Goal: Transaction & Acquisition: Purchase product/service

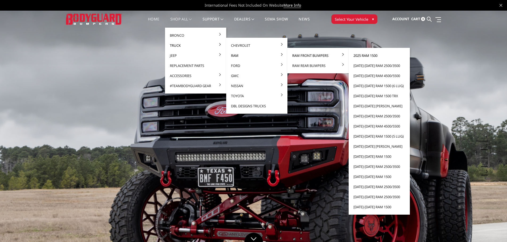
click at [359, 57] on link "2025 Ram 1500" at bounding box center [379, 56] width 57 height 10
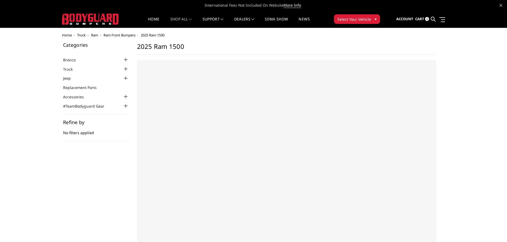
select select "US"
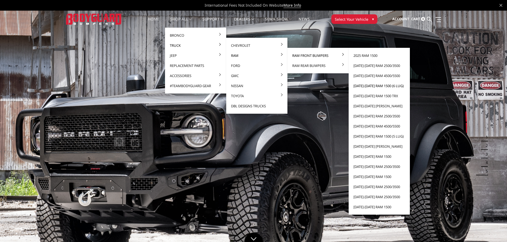
click at [365, 86] on link "[DATE]-[DATE] Ram 1500 (6 lug)" at bounding box center [379, 86] width 57 height 10
